Goal: Transaction & Acquisition: Purchase product/service

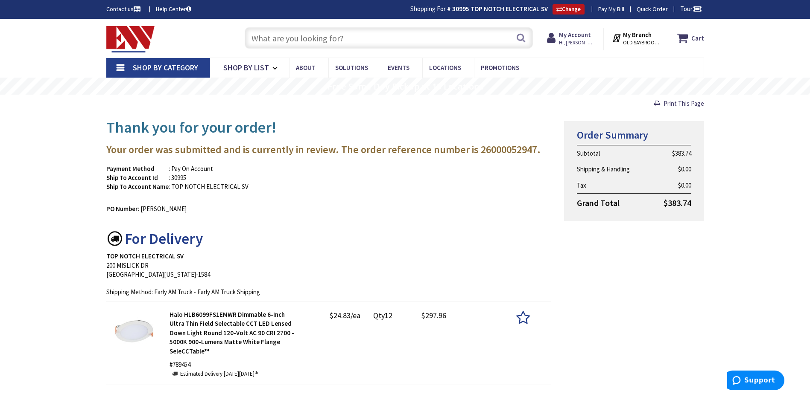
click at [309, 41] on input "text" at bounding box center [389, 37] width 288 height 21
type input "3"
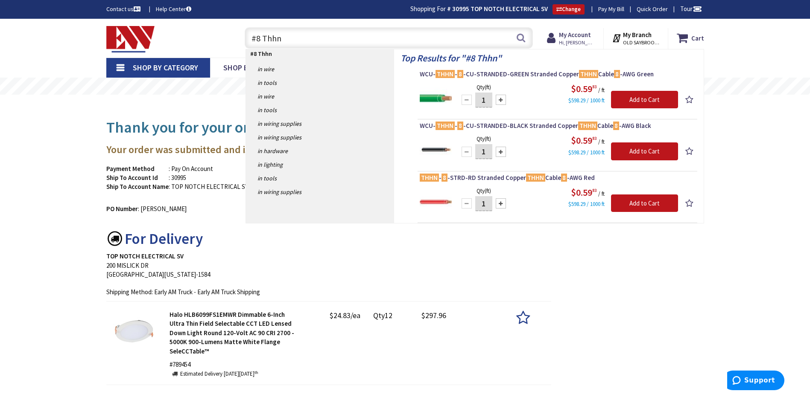
type input "#8 Thhn"
click at [486, 100] on input "1" at bounding box center [483, 100] width 17 height 15
type input "500"
click at [488, 152] on input "1" at bounding box center [483, 151] width 17 height 15
type input "500"
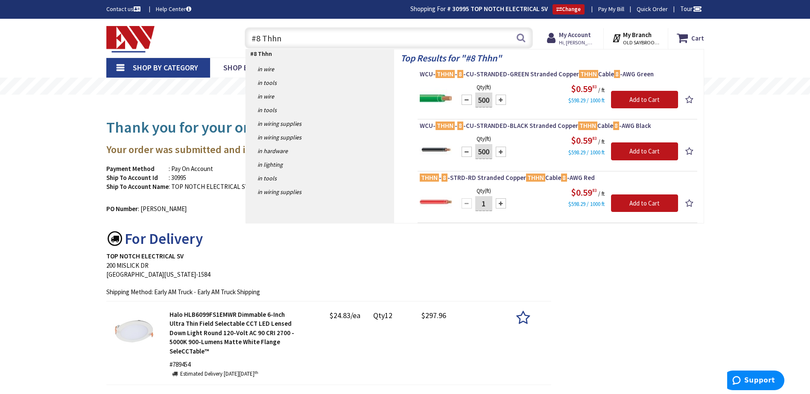
drag, startPoint x: 484, startPoint y: 204, endPoint x: 489, endPoint y: 202, distance: 5.9
click at [485, 204] on input "1" at bounding box center [483, 203] width 17 height 15
type input "500"
click at [650, 97] on input "Add to Cart" at bounding box center [644, 100] width 67 height 18
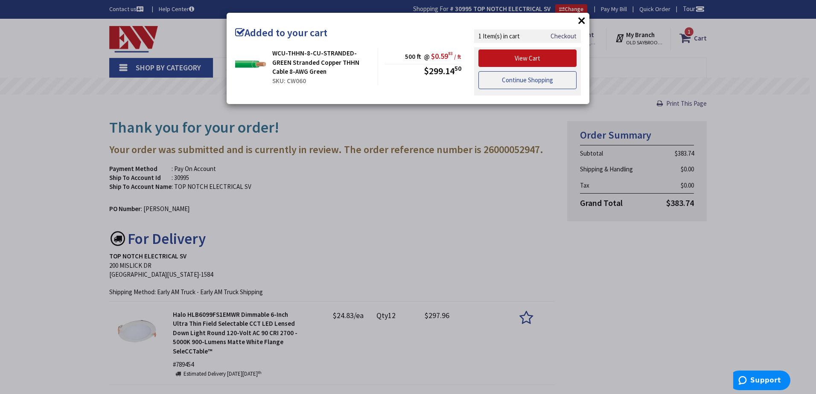
click at [547, 77] on link "Continue Shopping" at bounding box center [527, 80] width 98 height 18
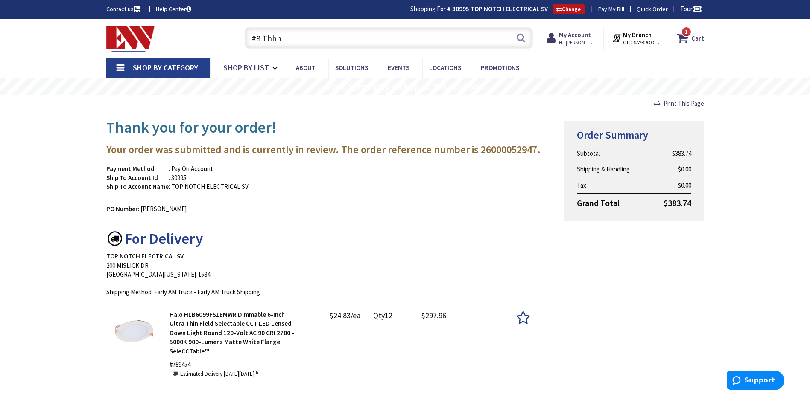
click at [297, 38] on input "#8 Thhn" at bounding box center [389, 37] width 288 height 21
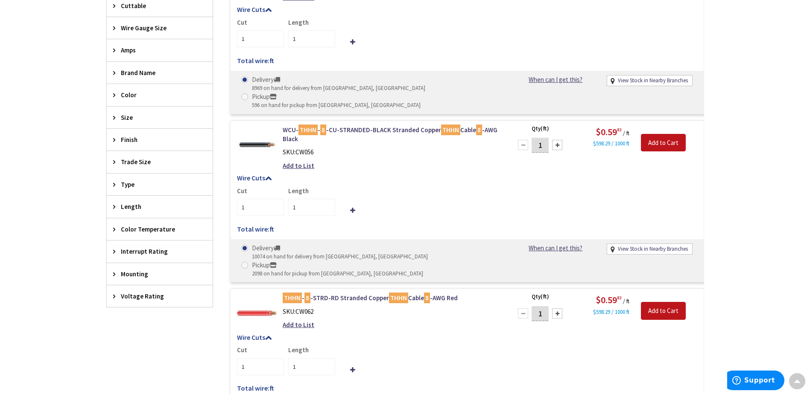
scroll to position [343, 0]
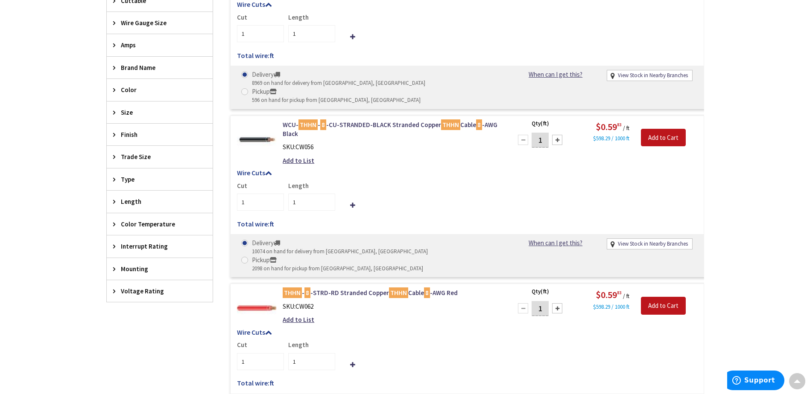
click at [546, 133] on input "1" at bounding box center [539, 140] width 17 height 15
type input "500"
click at [542, 301] on input "1" at bounding box center [539, 308] width 17 height 15
type input "500"
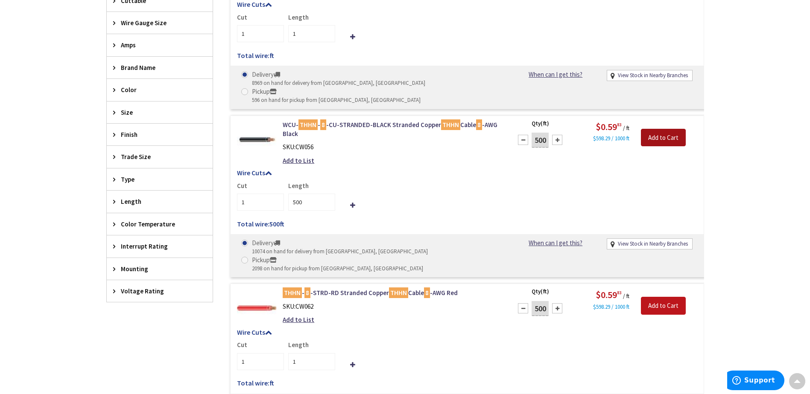
click at [653, 129] on input "Add to Cart" at bounding box center [663, 138] width 45 height 18
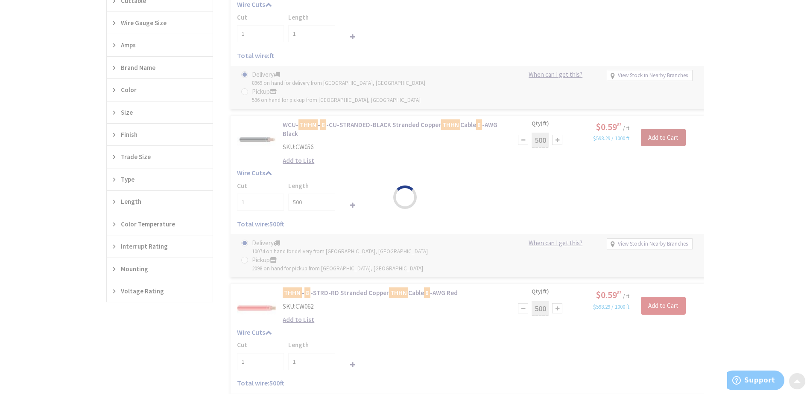
type input "500"
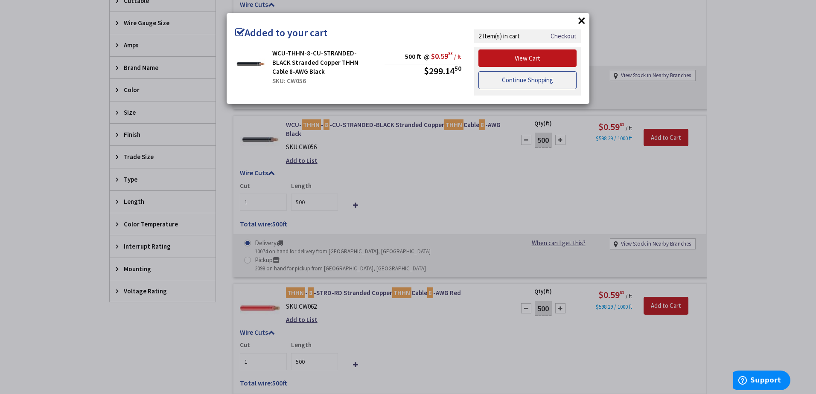
click at [531, 82] on link "Continue Shopping" at bounding box center [527, 80] width 98 height 18
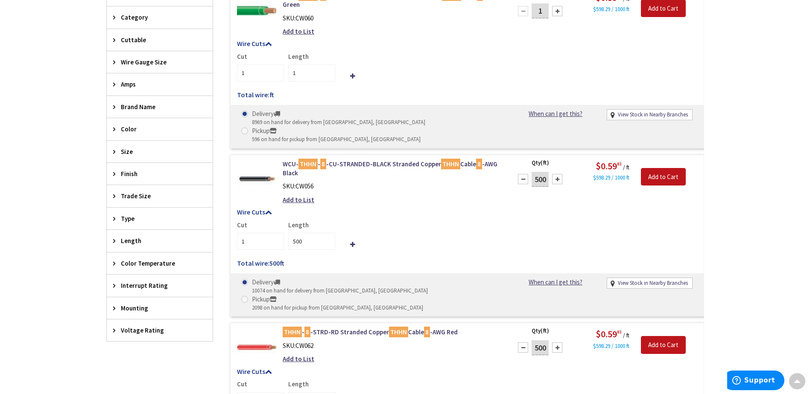
scroll to position [300, 0]
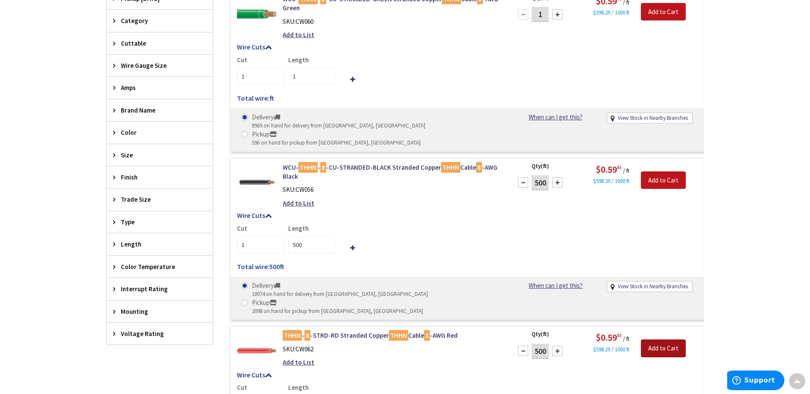
click at [662, 340] on input "Add to Cart" at bounding box center [663, 349] width 45 height 18
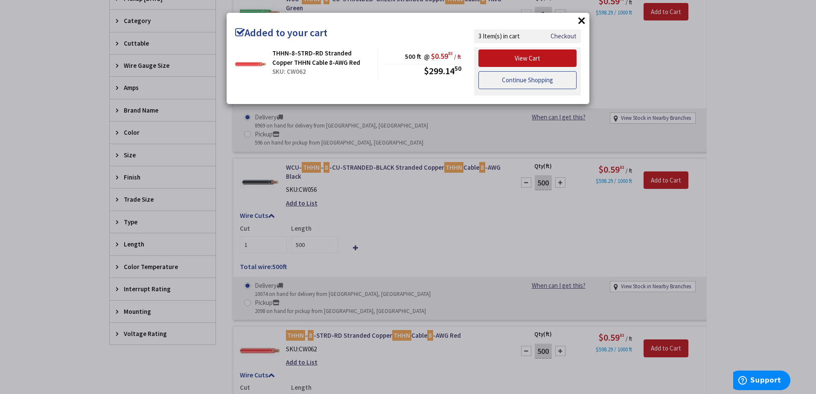
click at [542, 79] on link "Continue Shopping" at bounding box center [527, 80] width 98 height 18
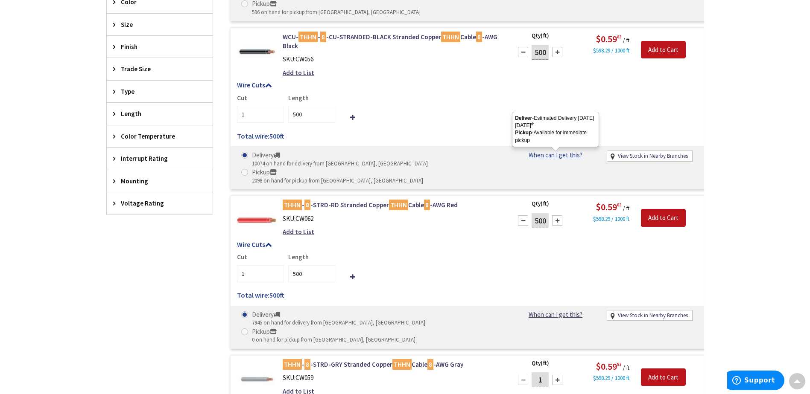
scroll to position [471, 0]
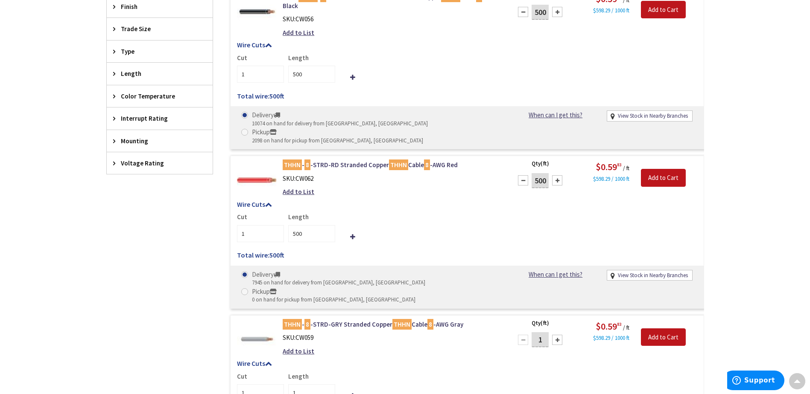
click at [543, 332] on input "1" at bounding box center [539, 339] width 17 height 15
type input "500"
click at [651, 329] on input "Add to Cart" at bounding box center [663, 338] width 45 height 18
type input "500"
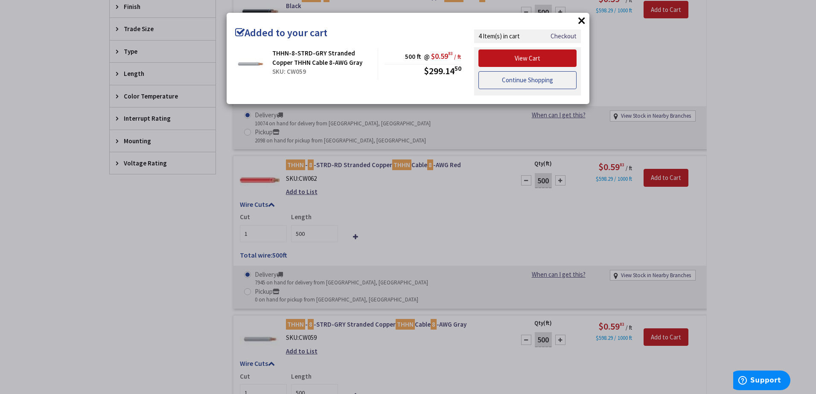
click at [502, 86] on link "Continue Shopping" at bounding box center [527, 80] width 98 height 18
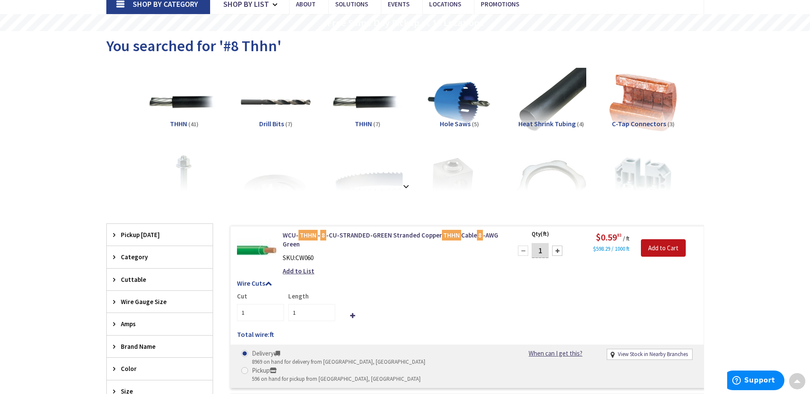
scroll to position [0, 0]
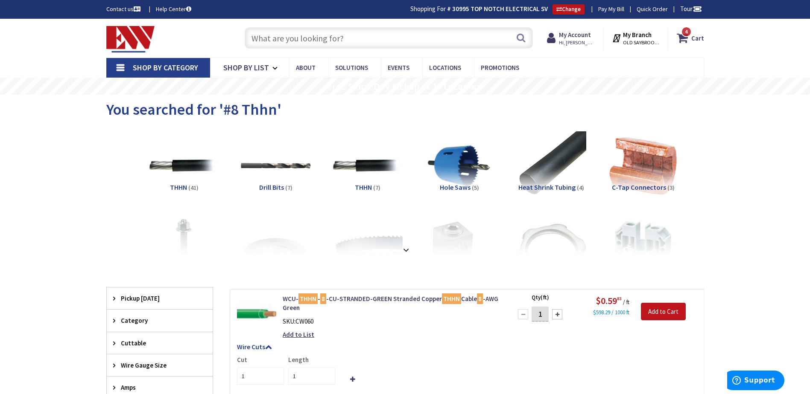
click at [292, 44] on input "text" at bounding box center [389, 37] width 288 height 21
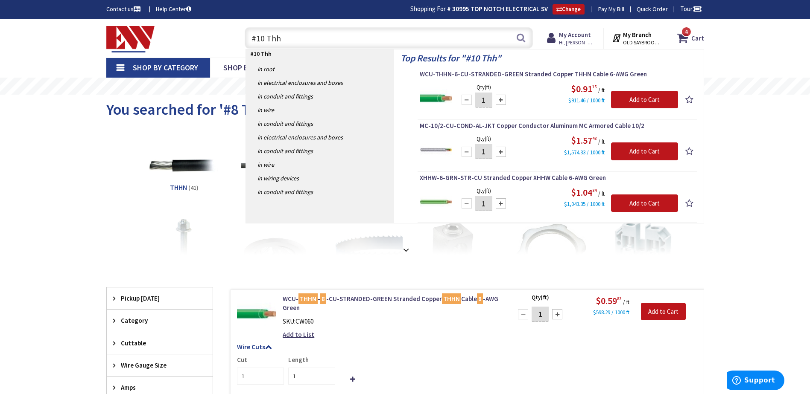
type input "#10 Thhn"
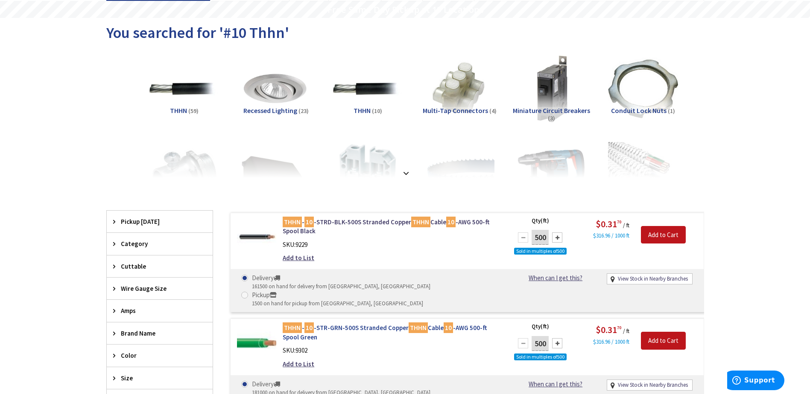
scroll to position [85, 0]
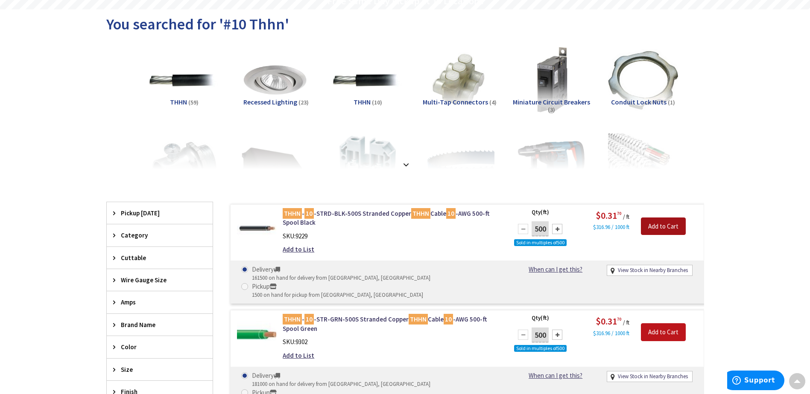
click at [668, 227] on input "Add to Cart" at bounding box center [663, 227] width 45 height 18
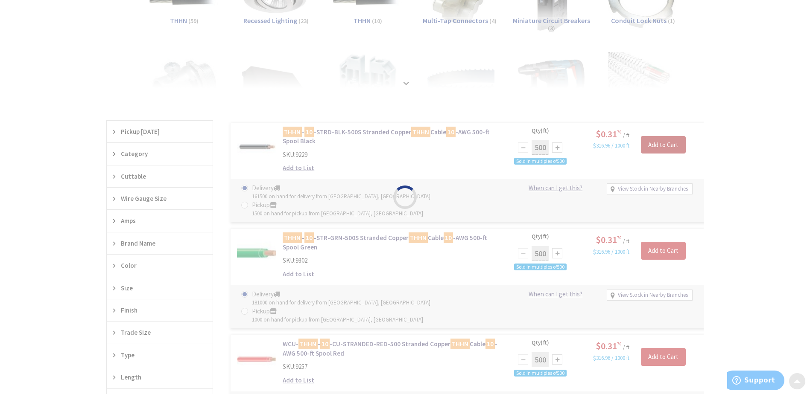
scroll to position [213, 0]
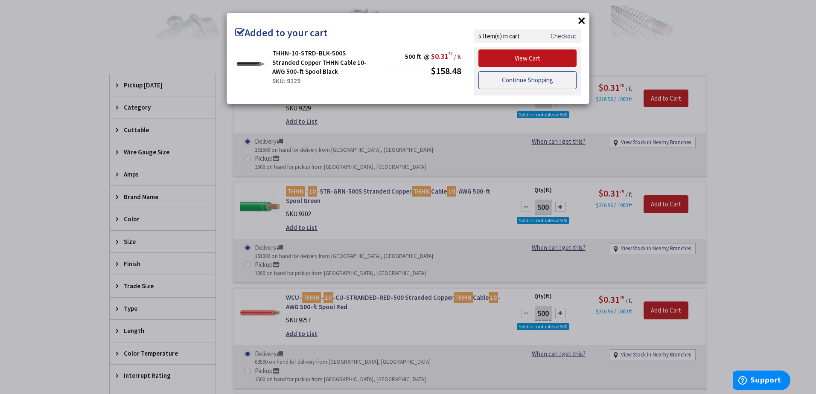
click at [537, 79] on link "Continue Shopping" at bounding box center [527, 80] width 98 height 18
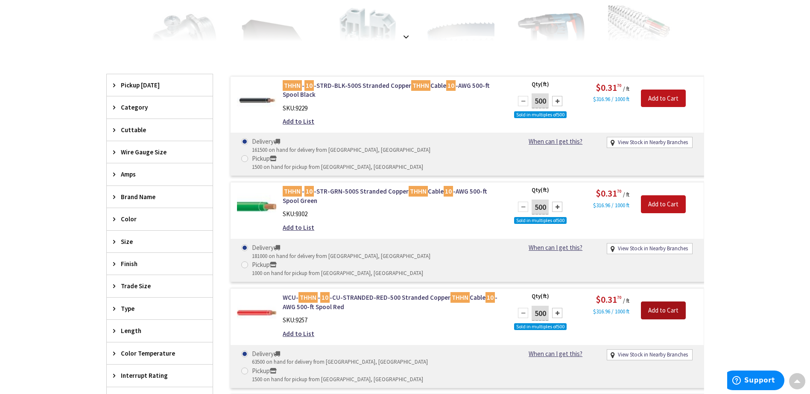
click at [674, 302] on input "Add to Cart" at bounding box center [663, 311] width 45 height 18
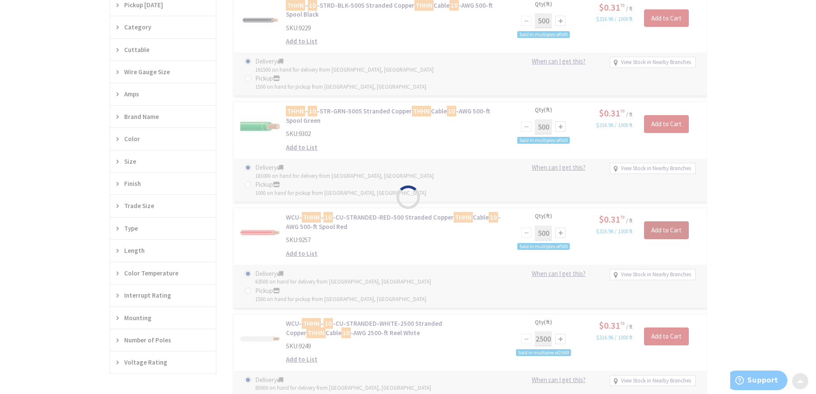
scroll to position [341, 0]
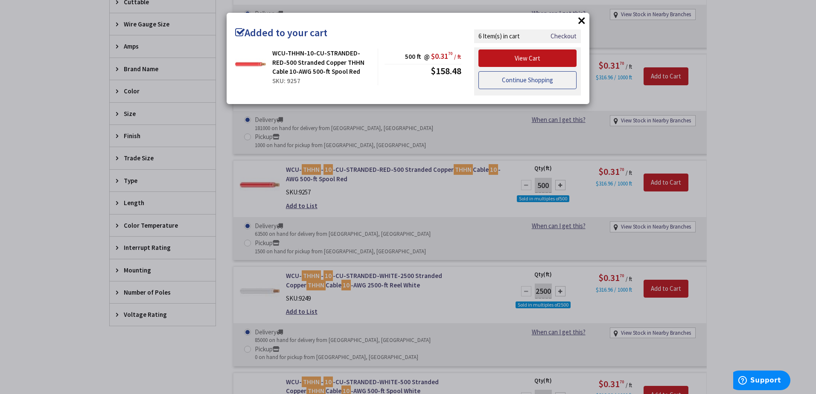
click at [531, 87] on link "Continue Shopping" at bounding box center [527, 80] width 98 height 18
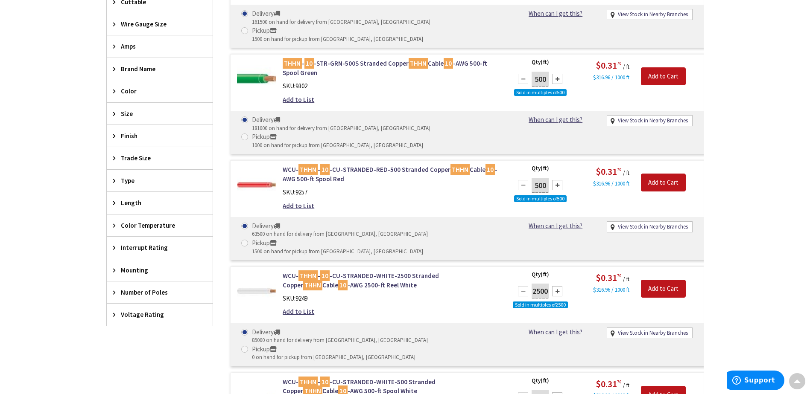
click at [536, 284] on input "2500" at bounding box center [539, 291] width 17 height 15
type input "2500"
click at [659, 280] on input "Add to Cart" at bounding box center [663, 289] width 45 height 18
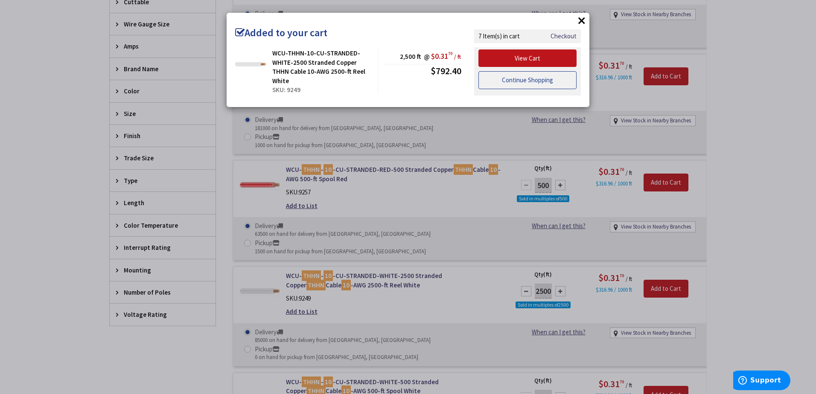
click at [536, 74] on link "Continue Shopping" at bounding box center [527, 80] width 98 height 18
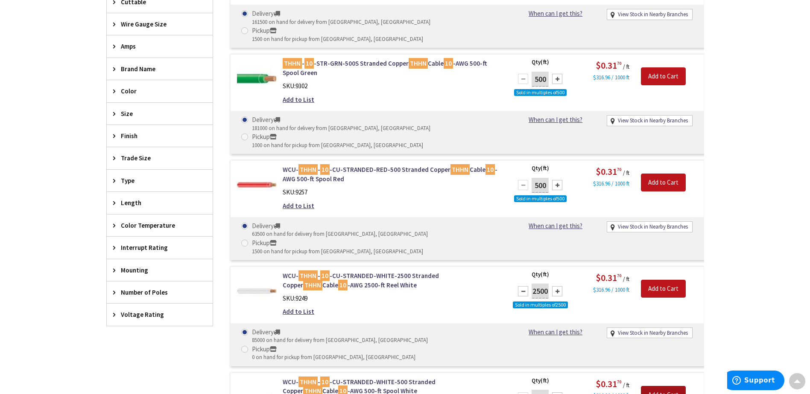
click at [653, 386] on input "Add to Cart" at bounding box center [663, 395] width 45 height 18
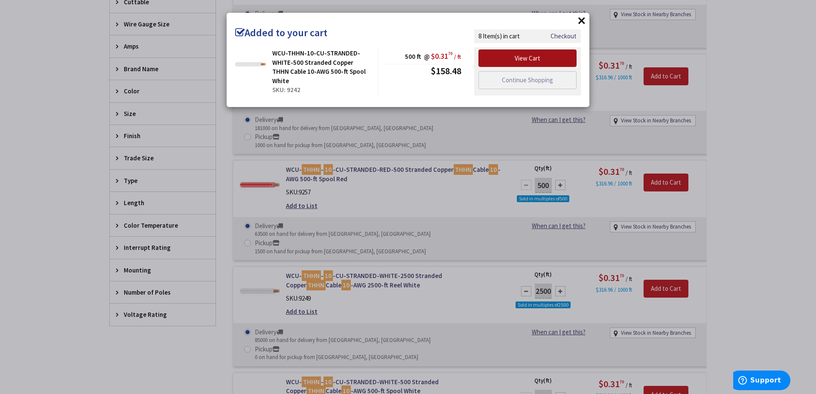
click at [555, 58] on link "View Cart" at bounding box center [527, 59] width 98 height 18
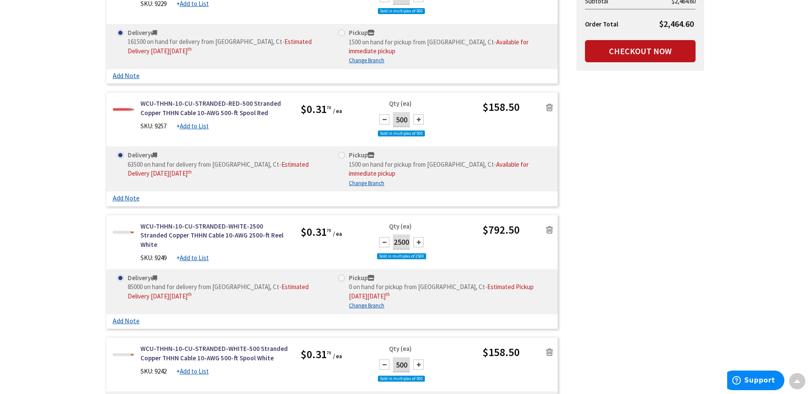
scroll to position [896, 0]
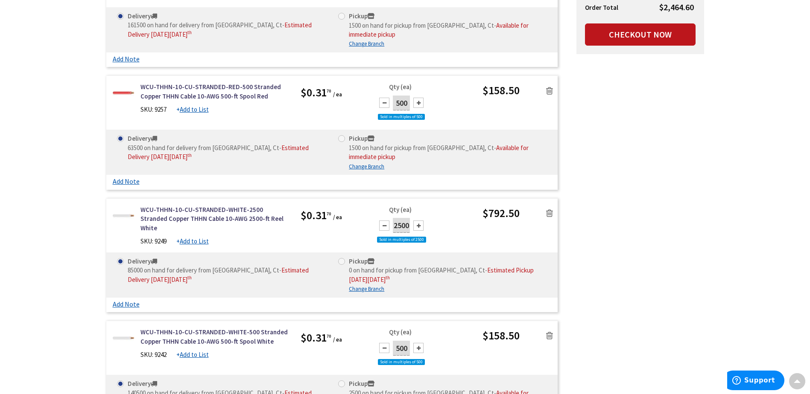
click at [551, 216] on icon at bounding box center [549, 213] width 7 height 9
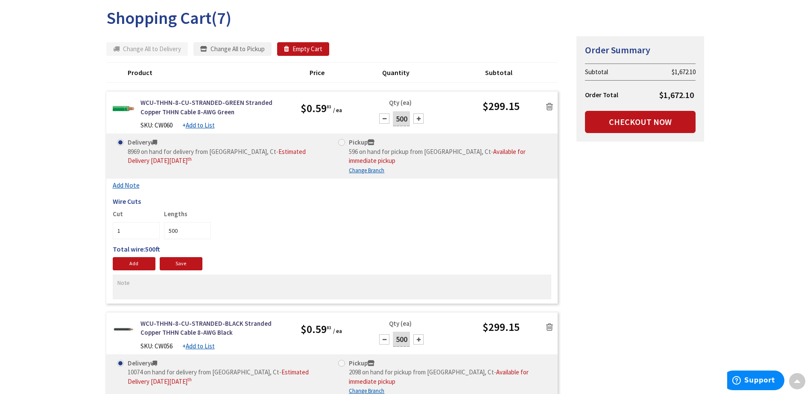
scroll to position [85, 0]
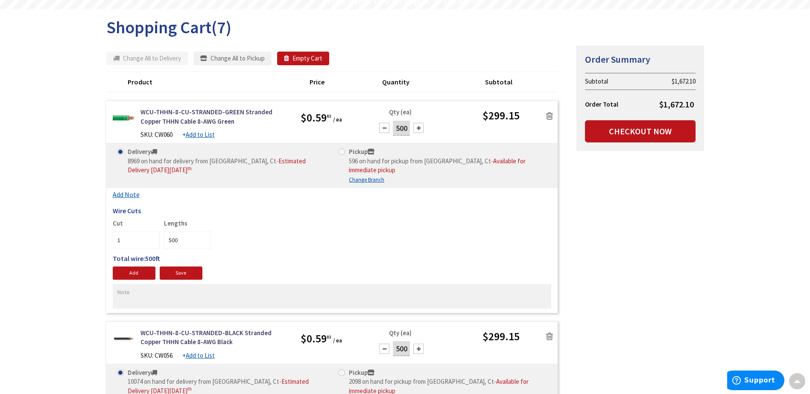
click at [552, 119] on icon at bounding box center [549, 116] width 7 height 9
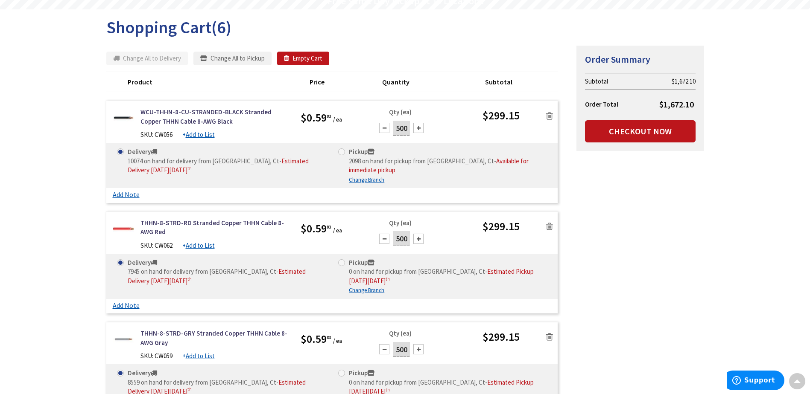
click at [552, 117] on icon at bounding box center [549, 116] width 7 height 9
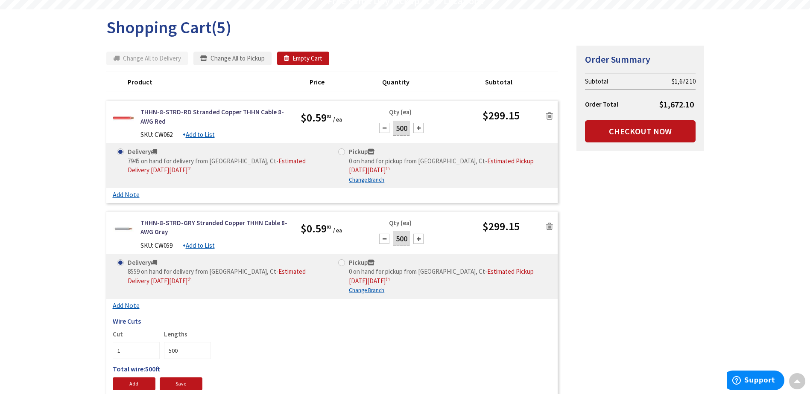
click at [549, 114] on icon at bounding box center [549, 116] width 7 height 9
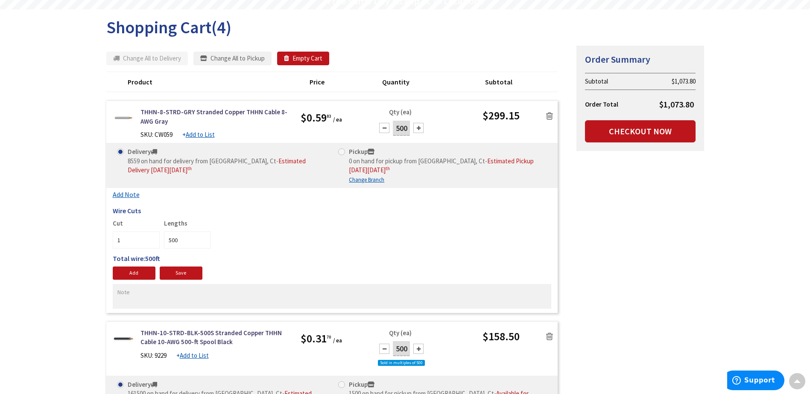
click at [550, 114] on icon at bounding box center [549, 116] width 7 height 9
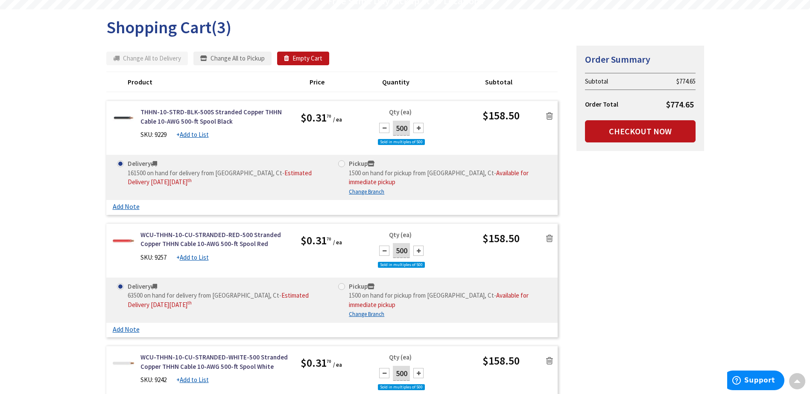
click at [552, 115] on icon at bounding box center [549, 116] width 7 height 9
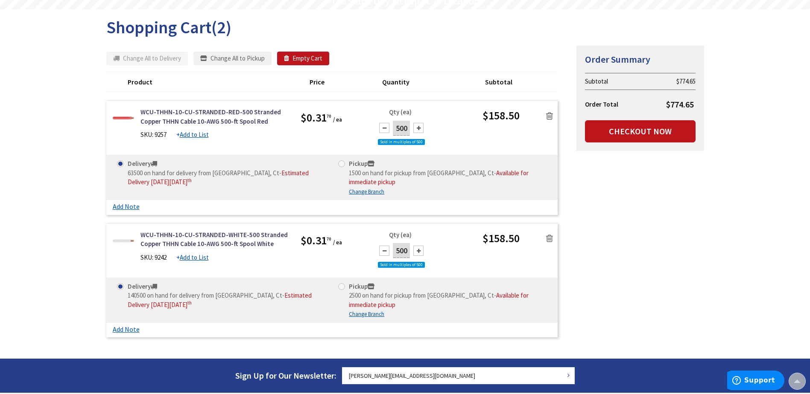
click at [551, 121] on link at bounding box center [549, 115] width 16 height 13
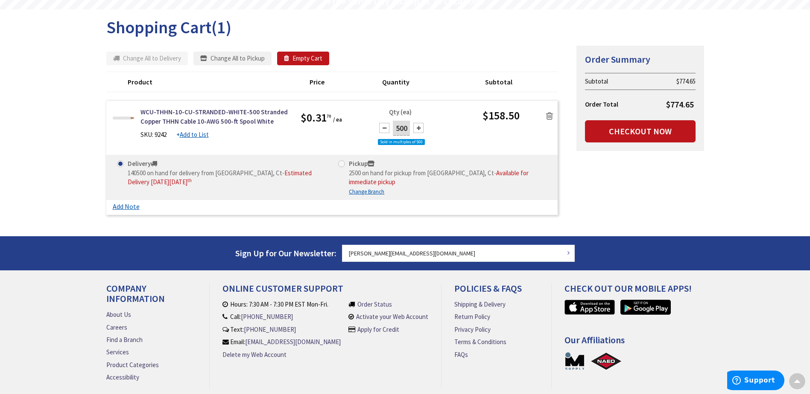
click at [549, 113] on icon at bounding box center [549, 116] width 7 height 9
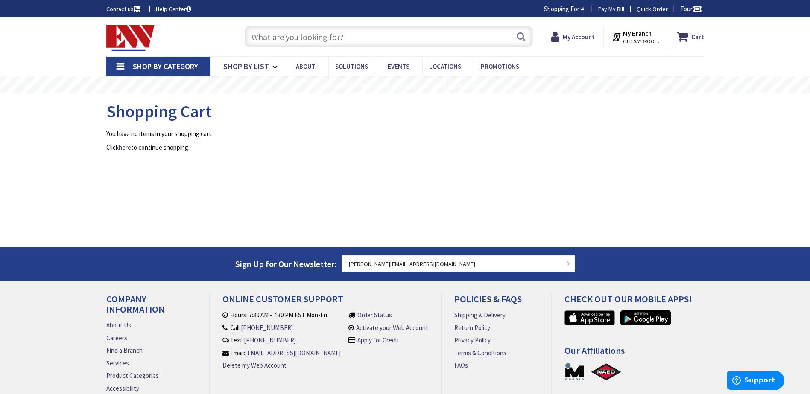
click at [277, 39] on input "text" at bounding box center [389, 36] width 288 height 21
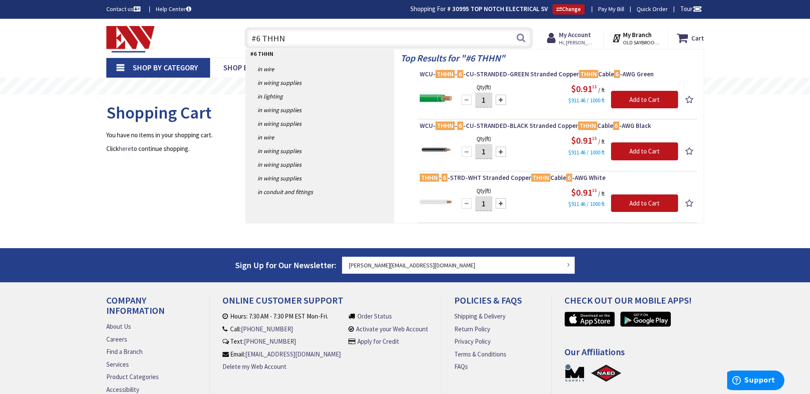
type input "#6 THHN"
click at [487, 100] on input "1" at bounding box center [483, 100] width 17 height 15
type input "500"
click at [631, 93] on input "Add to Cart" at bounding box center [644, 100] width 67 height 18
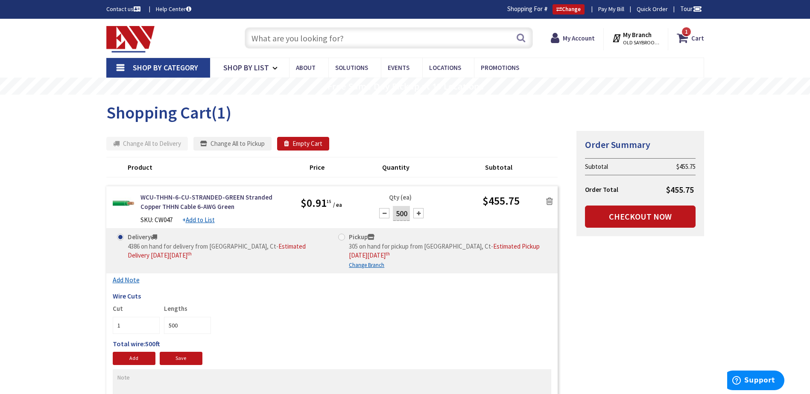
click at [281, 41] on input "text" at bounding box center [389, 37] width 288 height 21
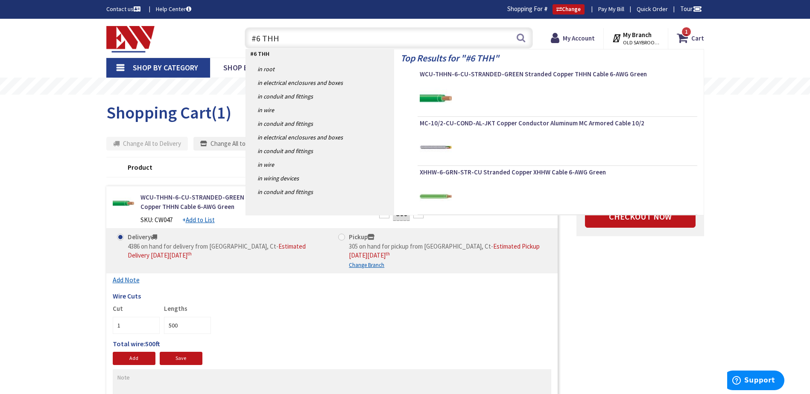
type input "#6 THHN"
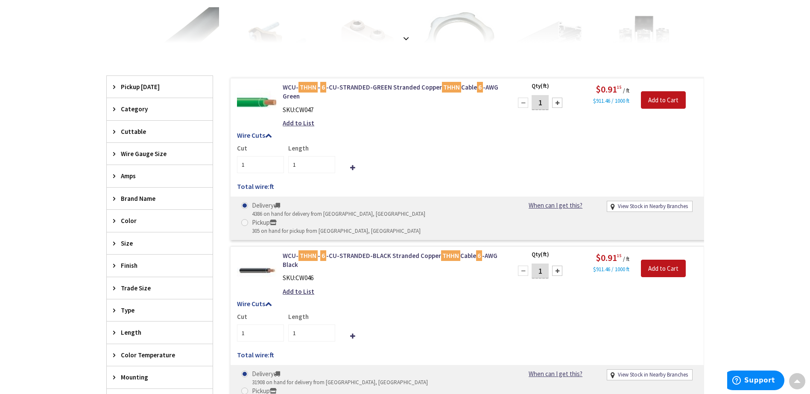
scroll to position [299, 0]
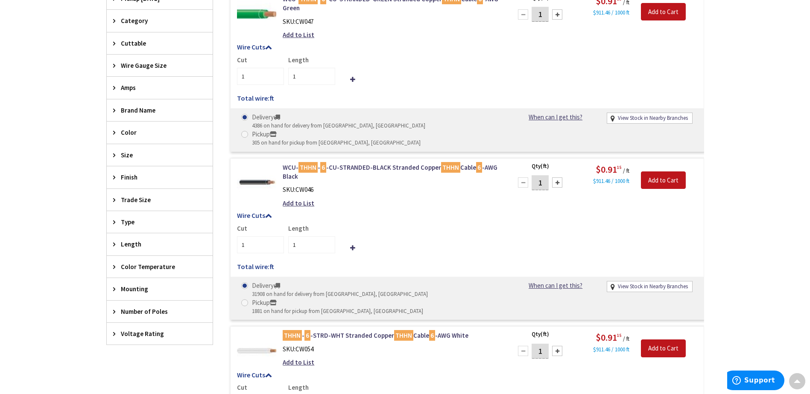
click at [543, 175] on input "1" at bounding box center [539, 182] width 17 height 15
type input "500"
click at [654, 172] on input "Add to Cart" at bounding box center [663, 181] width 45 height 18
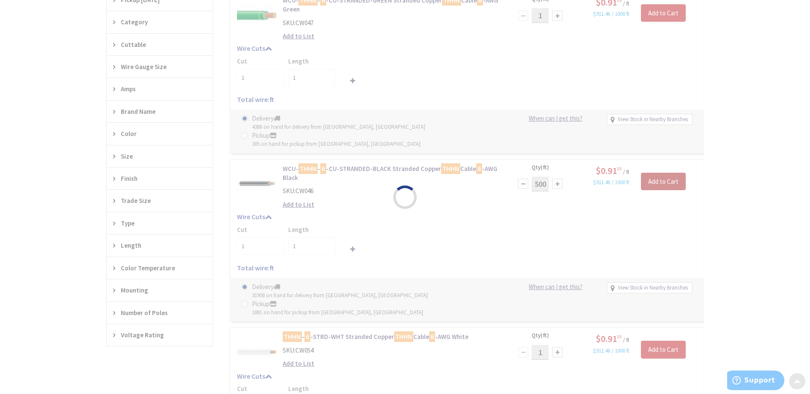
type input "500"
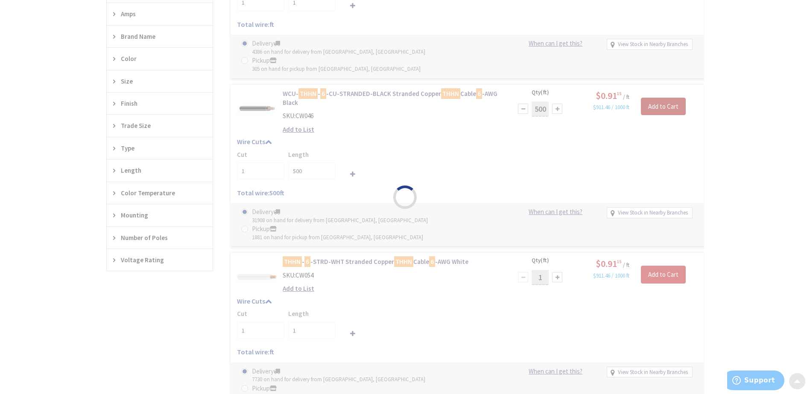
scroll to position [385, 0]
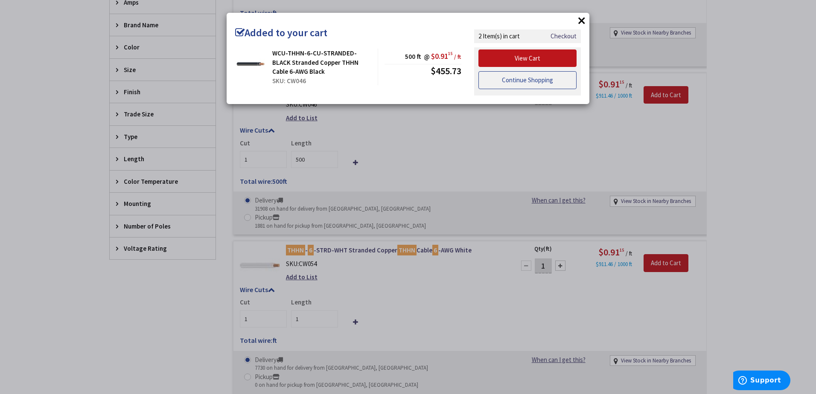
click at [523, 77] on link "Continue Shopping" at bounding box center [527, 80] width 98 height 18
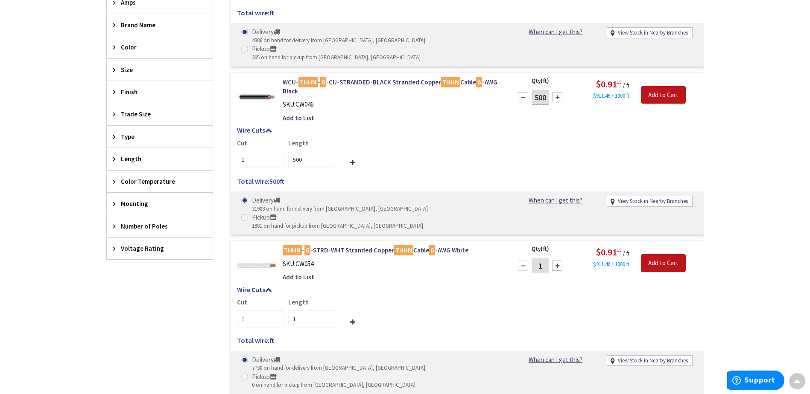
click at [545, 259] on input "1" at bounding box center [539, 266] width 17 height 15
type input "500"
click at [650, 254] on input "Add to Cart" at bounding box center [663, 263] width 45 height 18
type input "500"
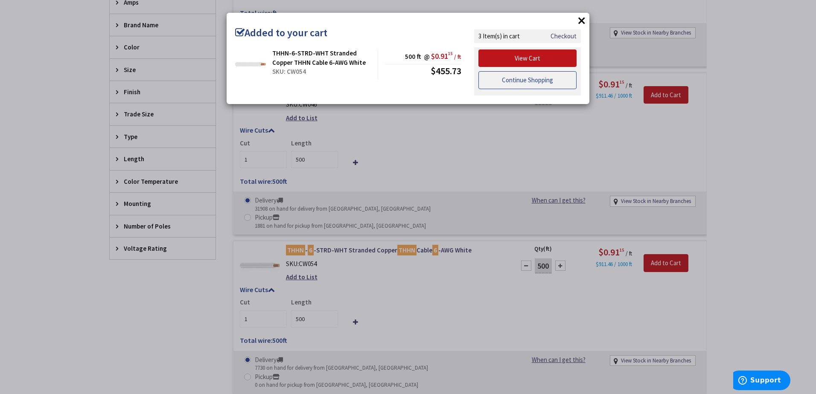
click at [512, 76] on link "Continue Shopping" at bounding box center [527, 80] width 98 height 18
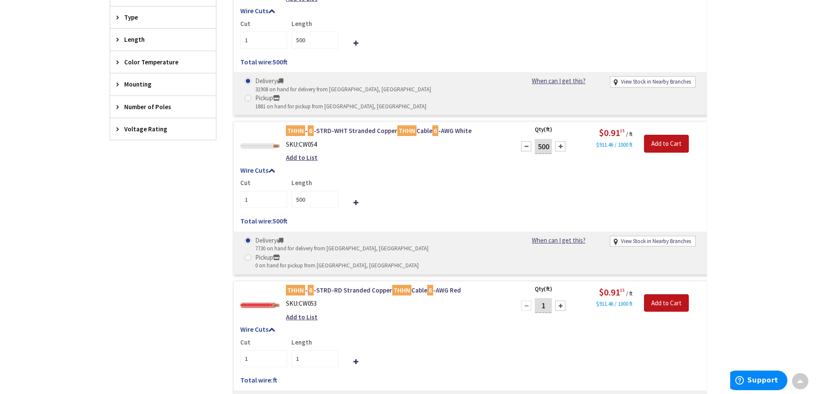
scroll to position [513, 0]
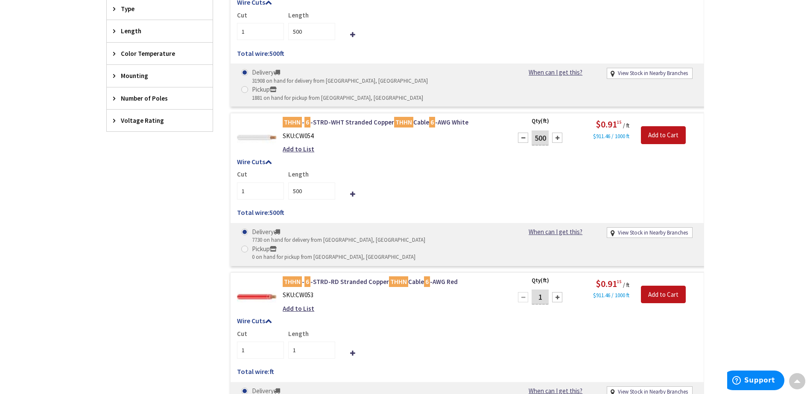
click at [543, 290] on input "1" at bounding box center [539, 297] width 17 height 15
type input "500"
click at [659, 286] on input "Add to Cart" at bounding box center [663, 295] width 45 height 18
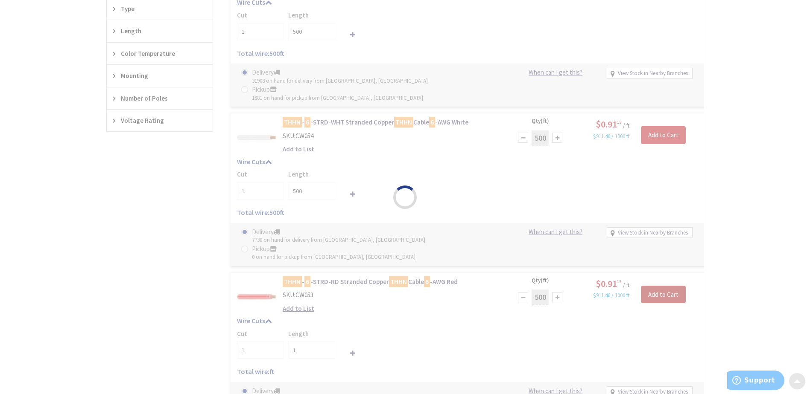
type input "500"
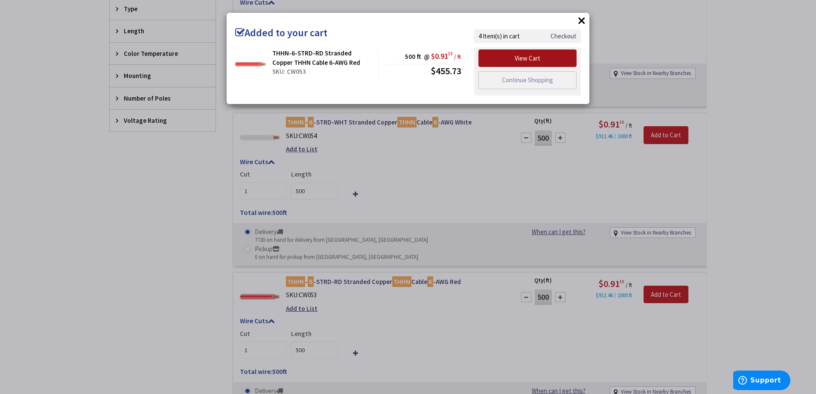
click at [541, 52] on link "View Cart" at bounding box center [527, 59] width 98 height 18
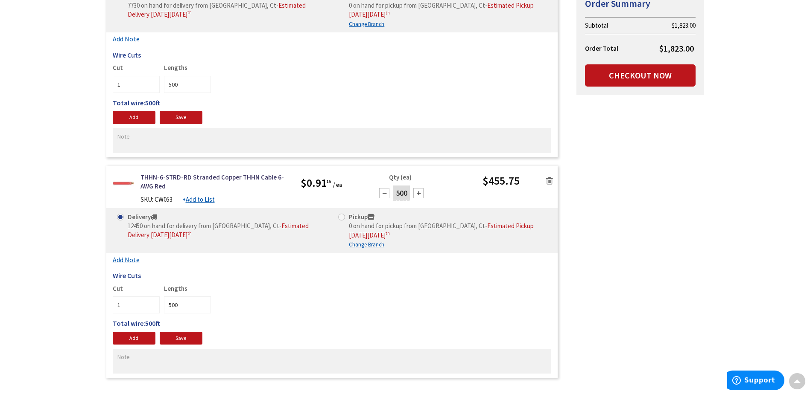
scroll to position [640, 0]
